Goal: Transaction & Acquisition: Subscribe to service/newsletter

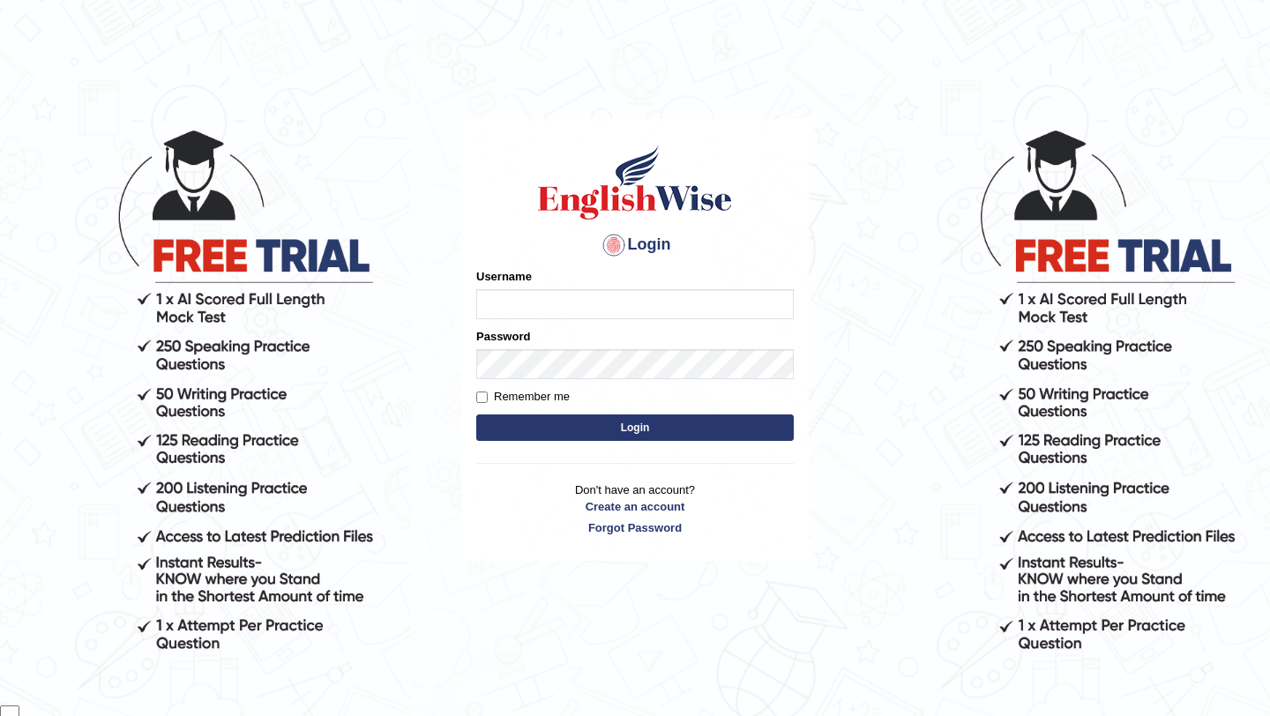
scroll to position [123, 0]
click at [669, 310] on input "Username" at bounding box center [635, 304] width 318 height 30
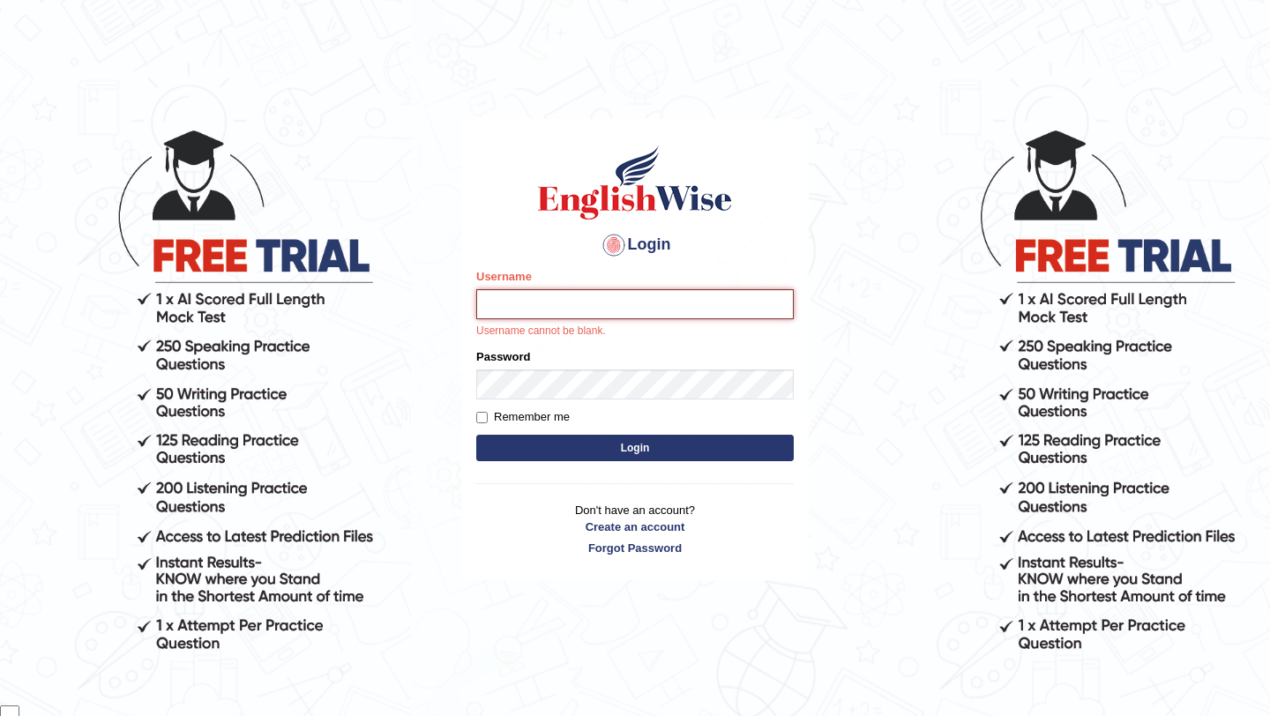
type input "samsubedi"
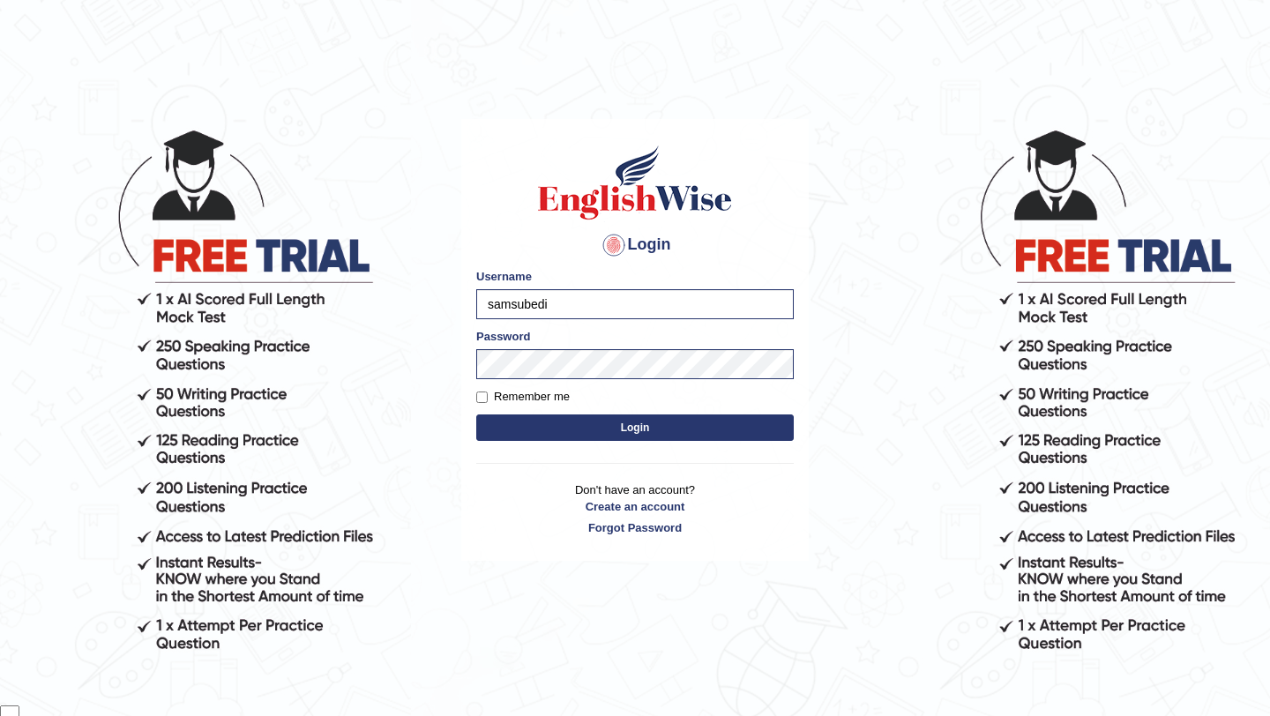
click at [659, 421] on button "Login" at bounding box center [635, 428] width 318 height 26
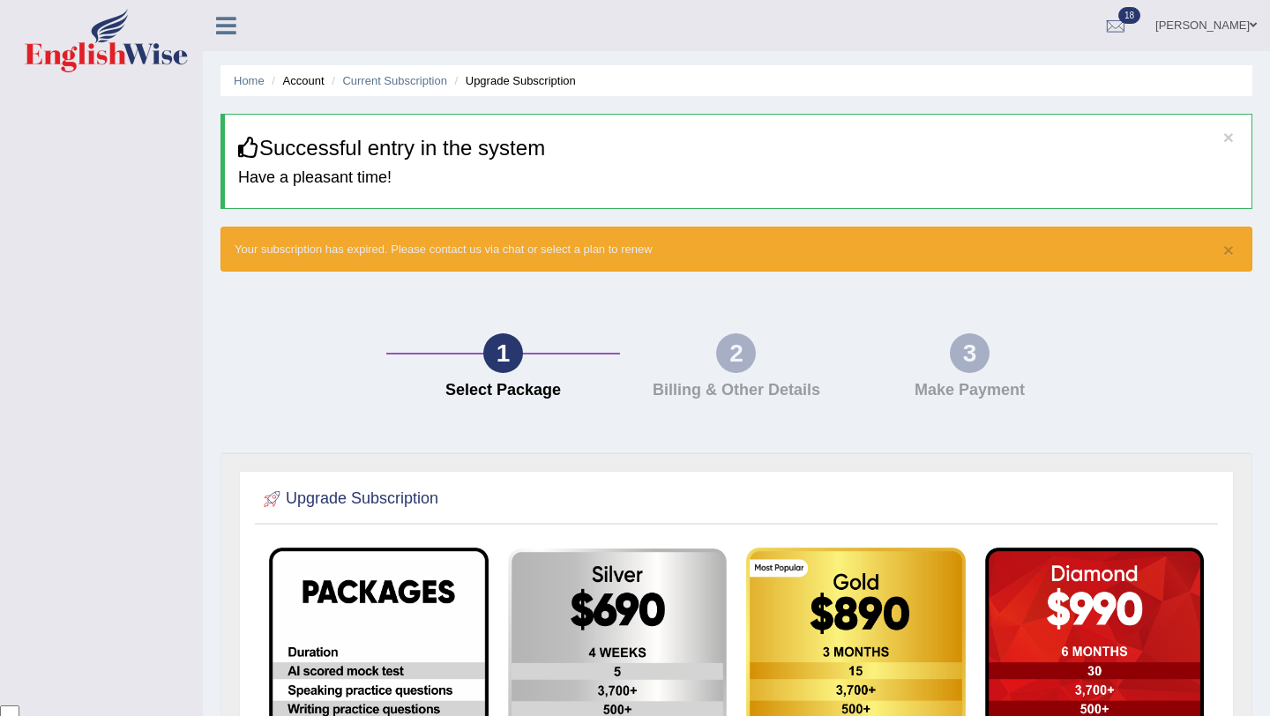
click at [312, 83] on li "Account" at bounding box center [295, 80] width 56 height 17
click at [294, 79] on li "Account" at bounding box center [295, 80] width 56 height 17
click at [254, 83] on link "Home" at bounding box center [249, 80] width 31 height 13
